Goal: Task Accomplishment & Management: Use online tool/utility

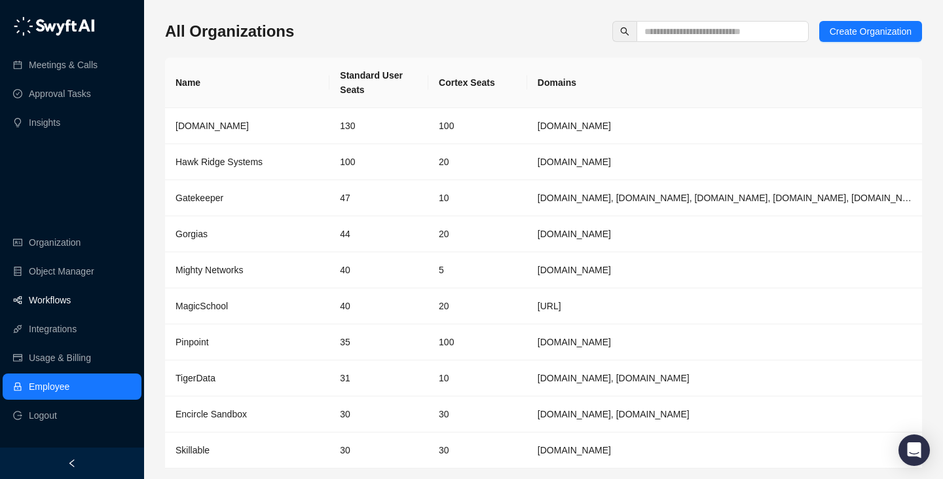
click at [70, 303] on link "Workflows" at bounding box center [50, 300] width 42 height 26
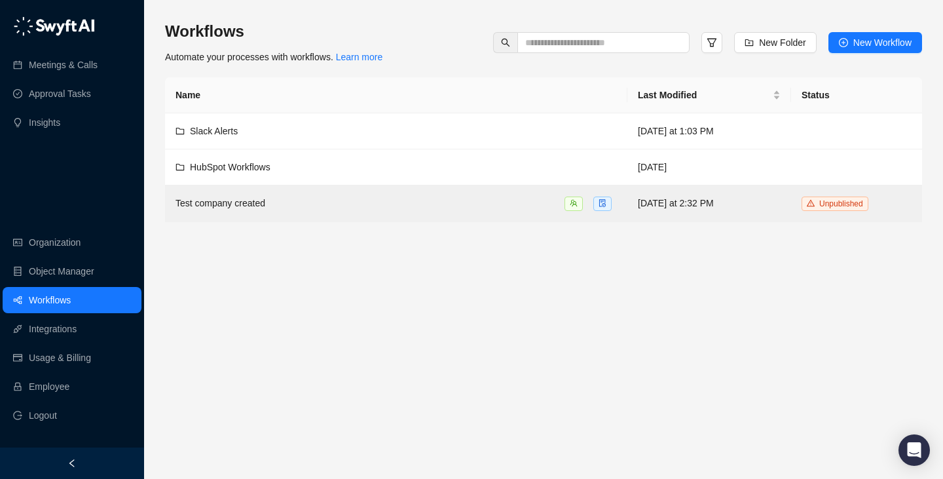
click at [101, 200] on div "Meetings & Calls Approval Tasks Insights Organization Object Manager Workflows …" at bounding box center [72, 223] width 144 height 447
click at [69, 389] on link "Employee" at bounding box center [49, 386] width 41 height 26
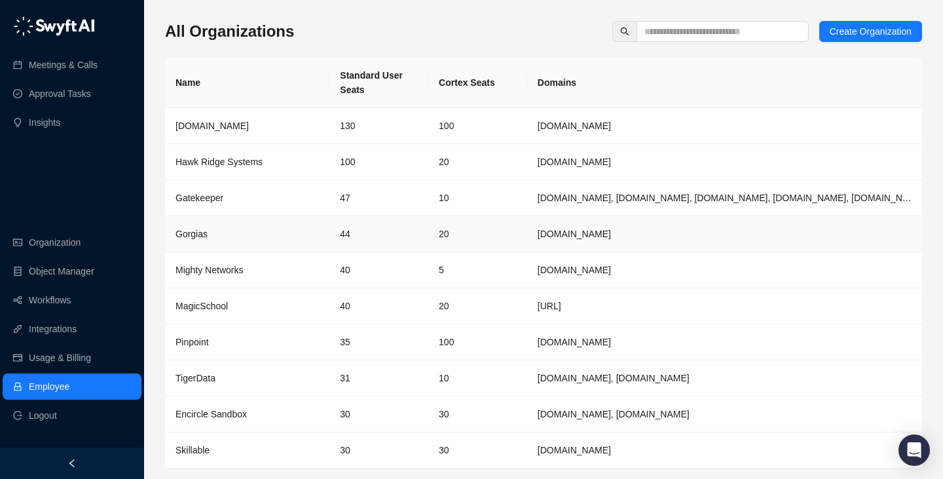
click at [416, 243] on td "44" at bounding box center [379, 234] width 99 height 36
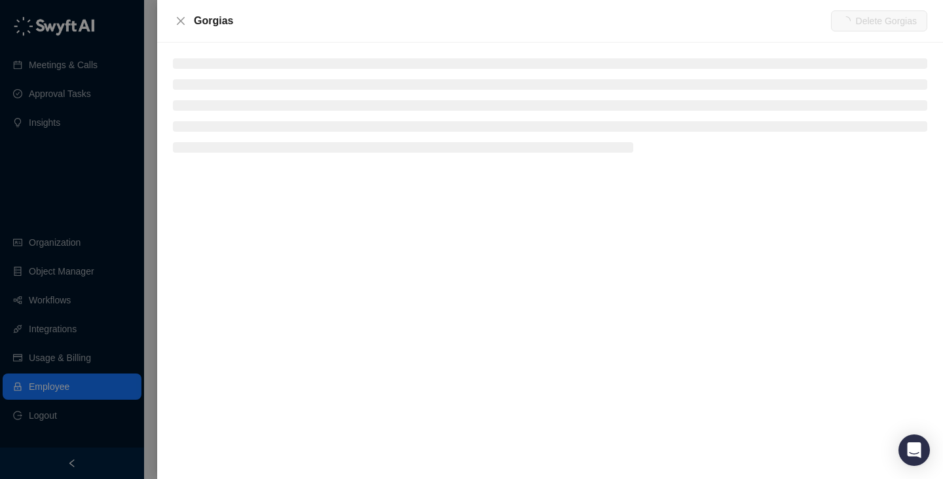
click at [225, 73] on ul at bounding box center [550, 105] width 755 height 94
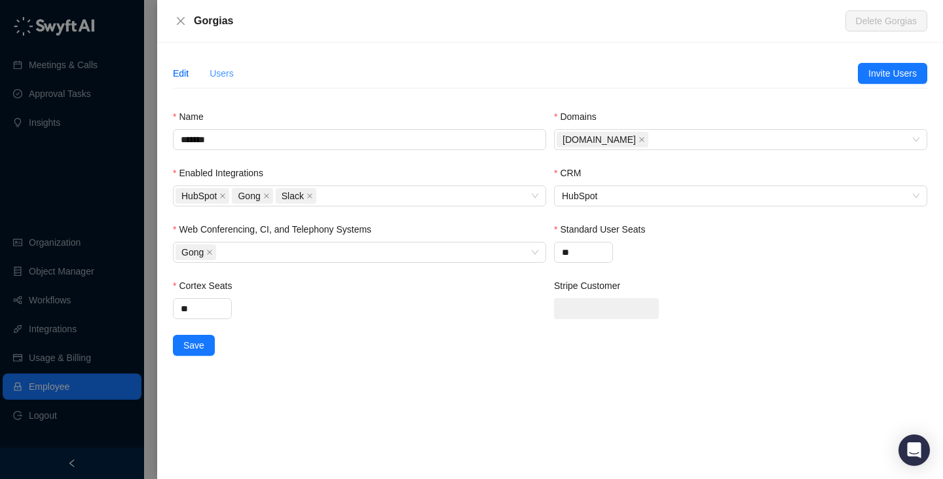
click at [231, 86] on div "Users" at bounding box center [222, 73] width 24 height 30
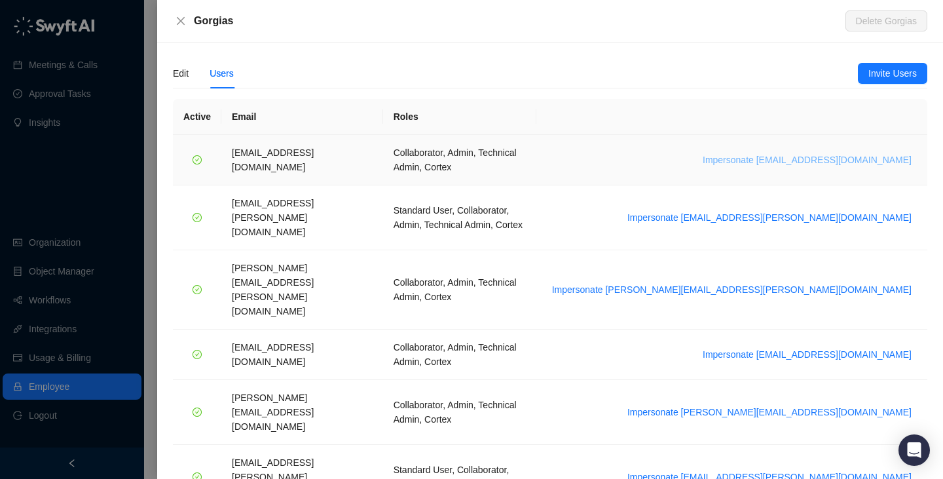
click at [774, 153] on span "Impersonate [EMAIL_ADDRESS][DOMAIN_NAME]" at bounding box center [807, 160] width 209 height 14
